Goal: Navigation & Orientation: Find specific page/section

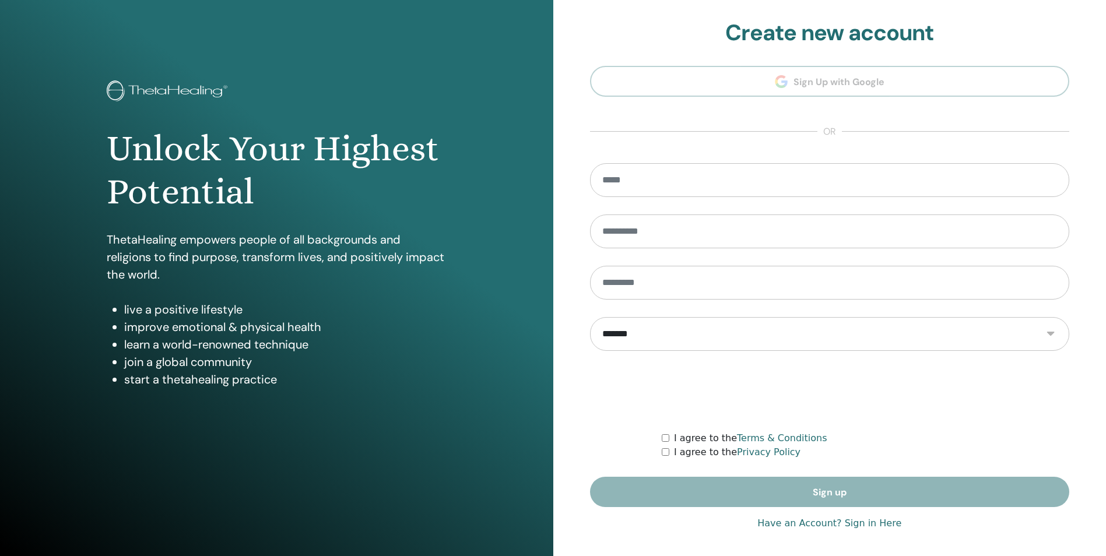
click at [816, 523] on link "Have an Account? Sign in Here" at bounding box center [829, 523] width 144 height 14
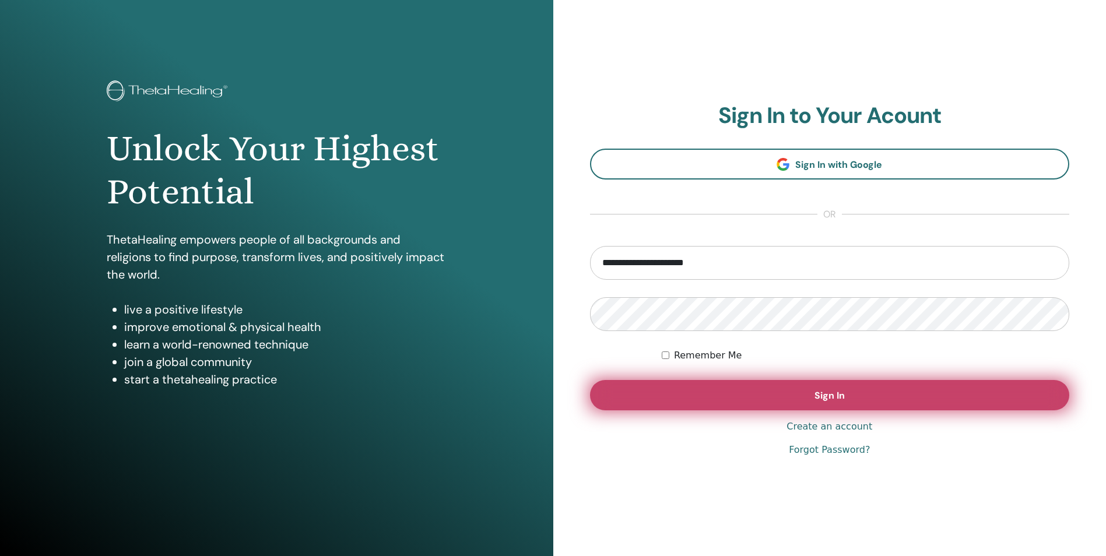
click at [719, 392] on button "Sign In" at bounding box center [830, 395] width 480 height 30
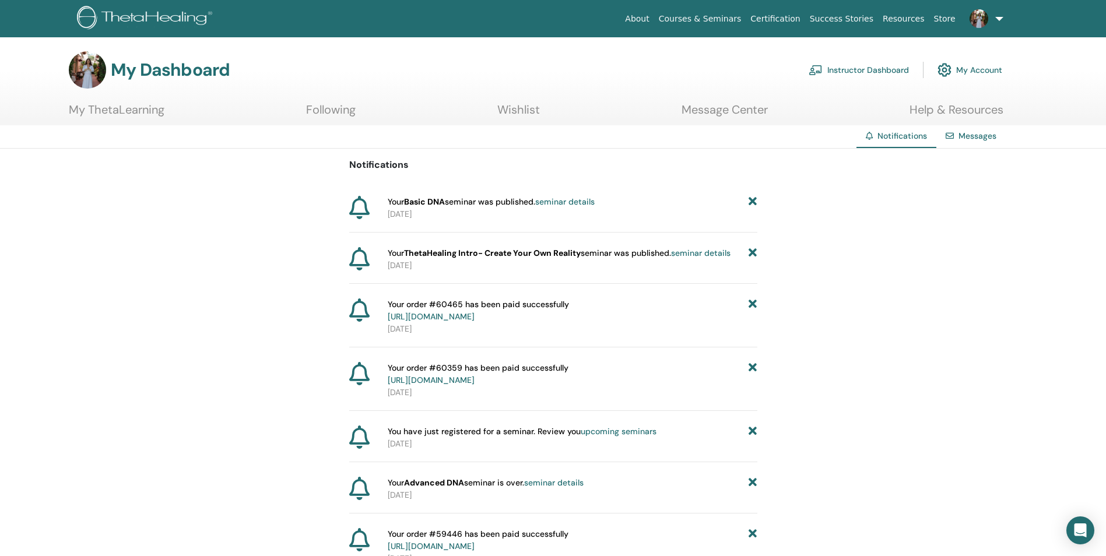
click at [437, 201] on strong "Basic DNA" at bounding box center [424, 201] width 41 height 10
click at [369, 212] on icon at bounding box center [359, 207] width 20 height 23
click at [438, 205] on strong "Basic DNA" at bounding box center [424, 201] width 41 height 10
click at [438, 204] on strong "Basic DNA" at bounding box center [424, 201] width 41 height 10
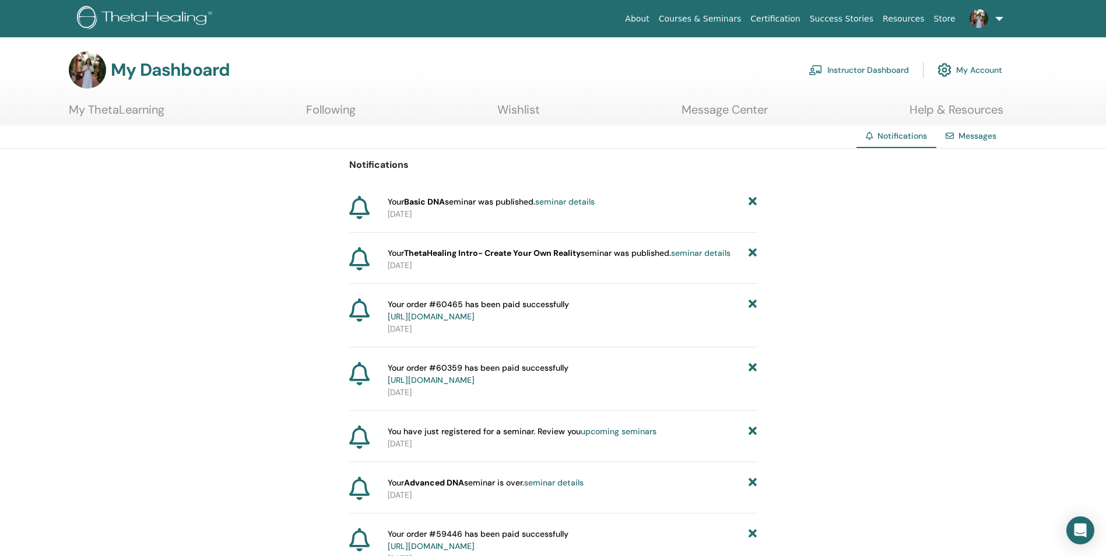
drag, startPoint x: 438, startPoint y: 204, endPoint x: 448, endPoint y: 222, distance: 20.6
click at [448, 222] on div "Your Basic DNA seminar was published. seminar details [DATE]" at bounding box center [553, 214] width 408 height 37
click at [442, 199] on strong "Basic DNA" at bounding box center [424, 201] width 41 height 10
click at [958, 69] on link "My Account" at bounding box center [969, 70] width 65 height 26
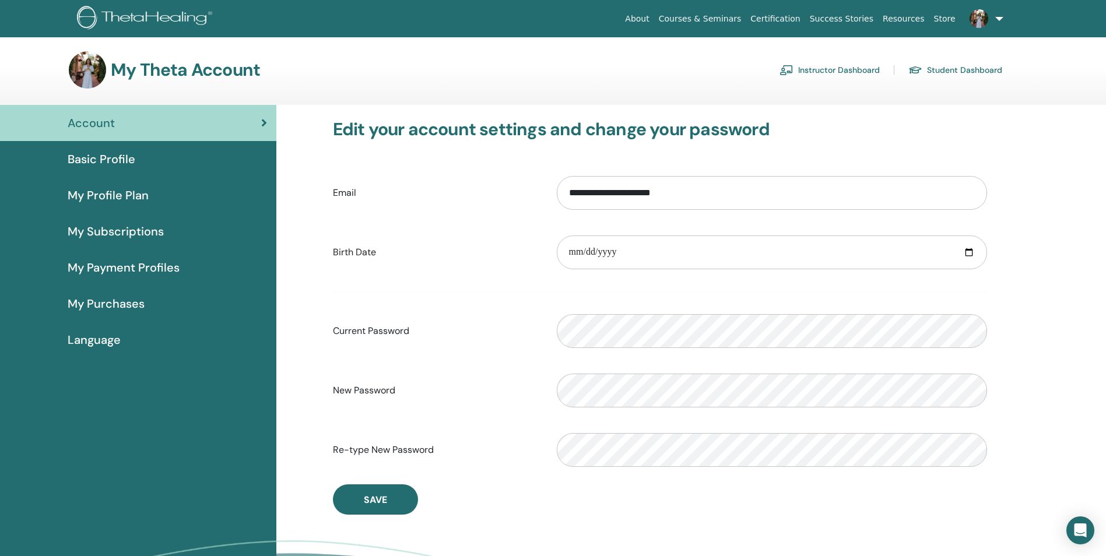
click at [982, 15] on img at bounding box center [978, 18] width 19 height 19
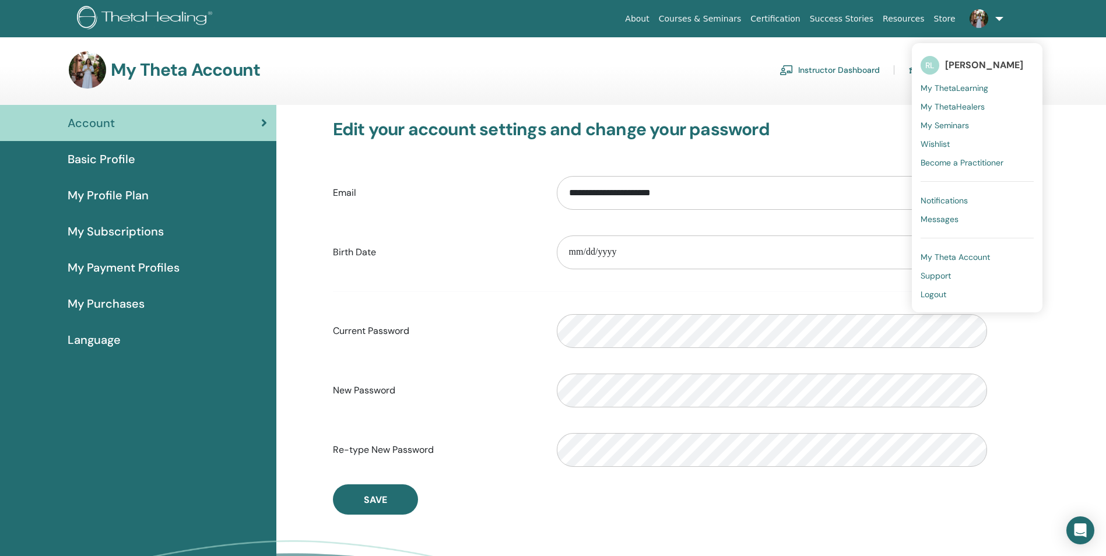
click at [951, 203] on span "Notifications" at bounding box center [943, 200] width 47 height 10
